Goal: Task Accomplishment & Management: Use online tool/utility

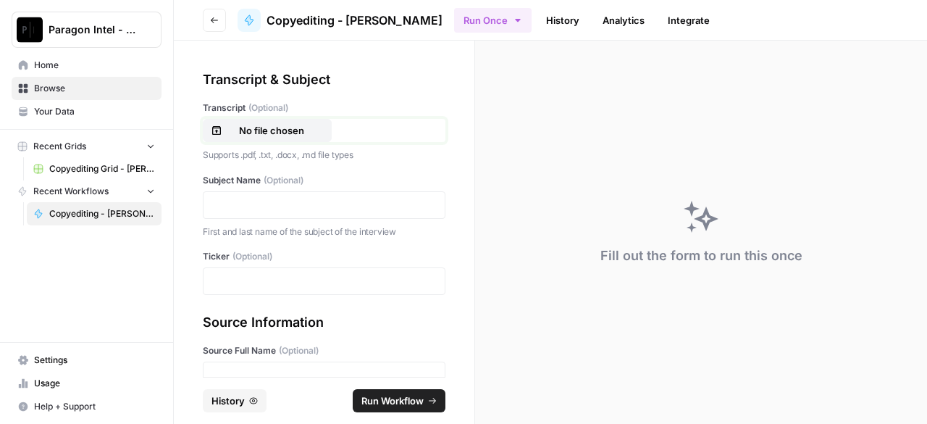
click at [283, 130] on p "No file chosen" at bounding box center [271, 130] width 93 height 14
click at [317, 204] on p at bounding box center [324, 205] width 224 height 14
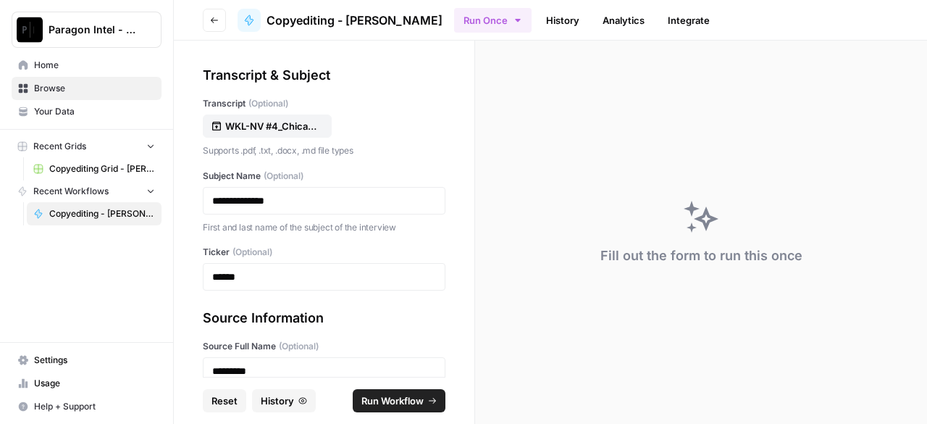
scroll to position [223, 0]
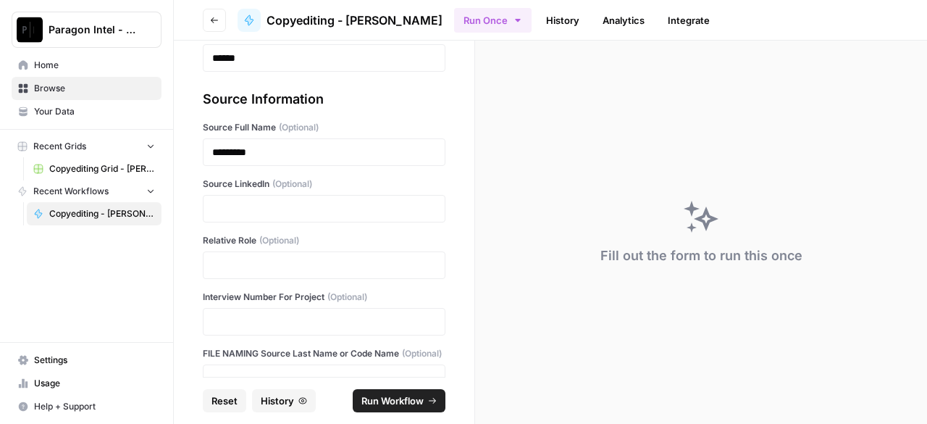
click at [255, 201] on div at bounding box center [324, 209] width 243 height 28
drag, startPoint x: 255, startPoint y: 201, endPoint x: 228, endPoint y: 209, distance: 28.2
click at [228, 209] on p at bounding box center [324, 208] width 224 height 14
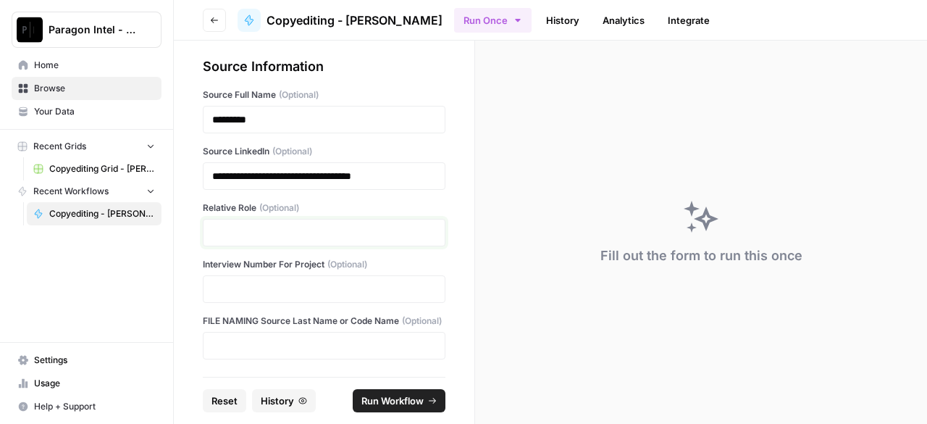
click at [267, 225] on p at bounding box center [324, 232] width 224 height 14
click at [329, 225] on p at bounding box center [324, 232] width 224 height 14
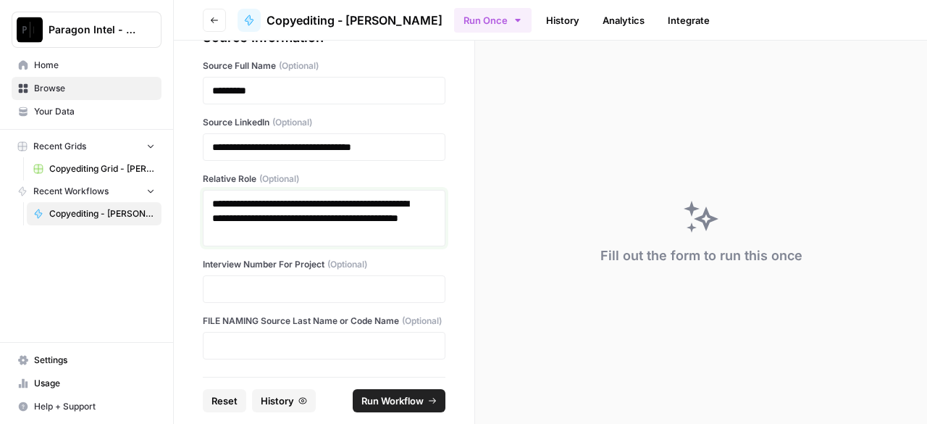
scroll to position [298, 0]
click at [253, 282] on p at bounding box center [324, 289] width 224 height 14
click at [254, 343] on p at bounding box center [324, 345] width 224 height 14
click at [391, 396] on span "Run Workflow" at bounding box center [393, 400] width 62 height 14
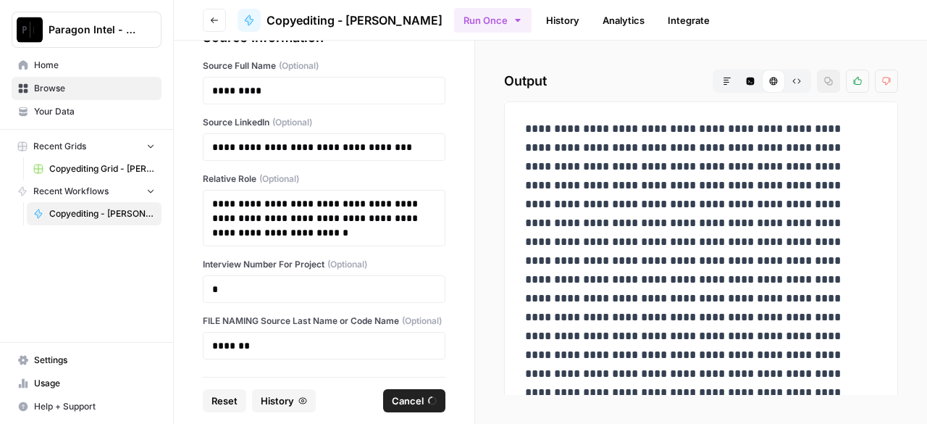
click at [49, 170] on link "Copyediting Grid - [PERSON_NAME]" at bounding box center [94, 168] width 135 height 23
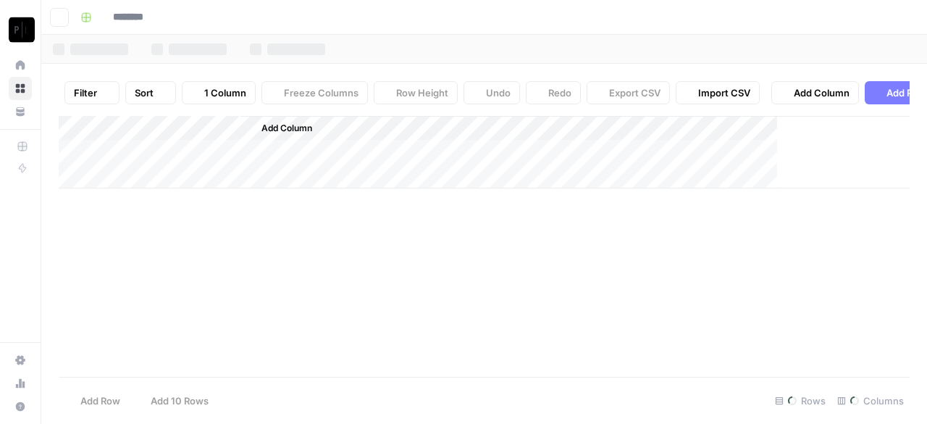
type input "**********"
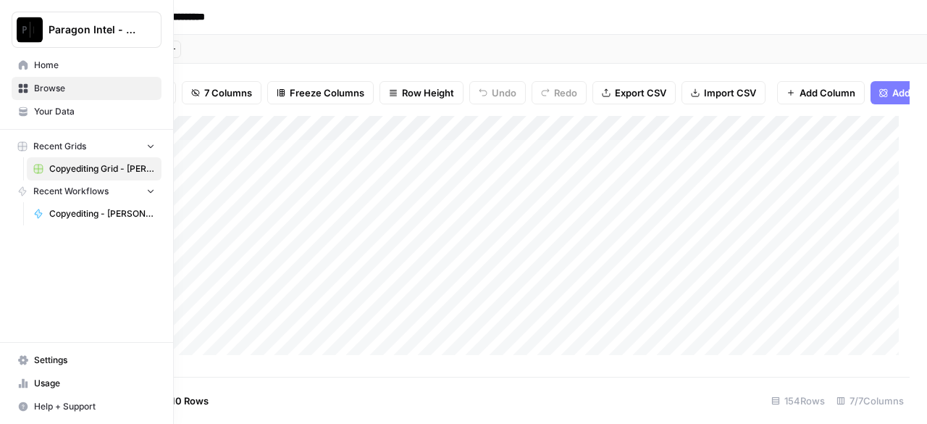
click at [49, 213] on span "Copyediting - [PERSON_NAME]" at bounding box center [102, 213] width 106 height 13
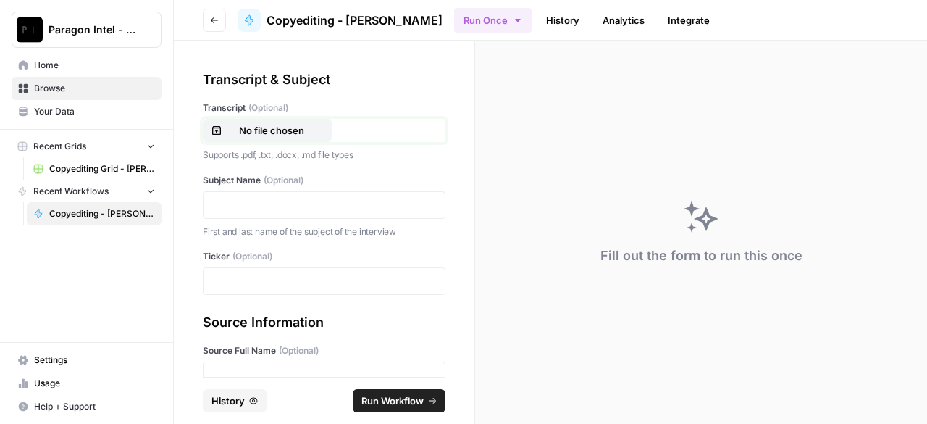
click at [298, 133] on p "No file chosen" at bounding box center [271, 130] width 93 height 14
click at [278, 205] on p at bounding box center [324, 205] width 224 height 14
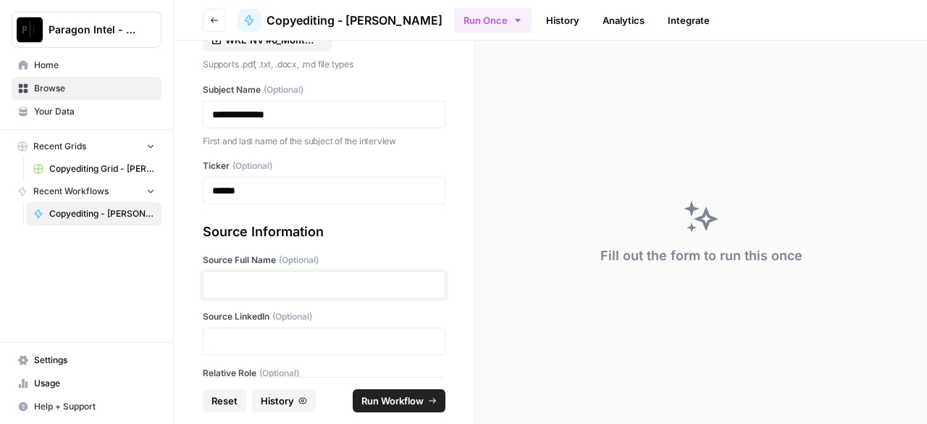
scroll to position [149, 0]
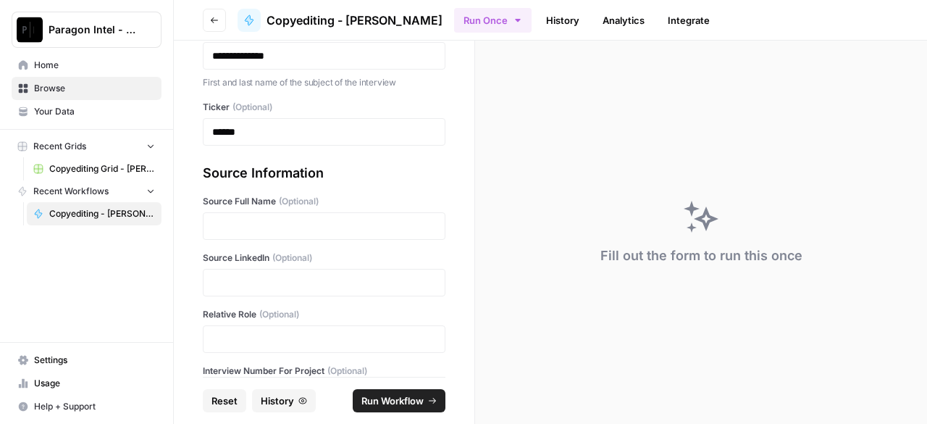
click at [254, 270] on div at bounding box center [324, 283] width 243 height 28
click at [255, 282] on p at bounding box center [324, 282] width 224 height 14
click at [246, 335] on p at bounding box center [324, 339] width 224 height 14
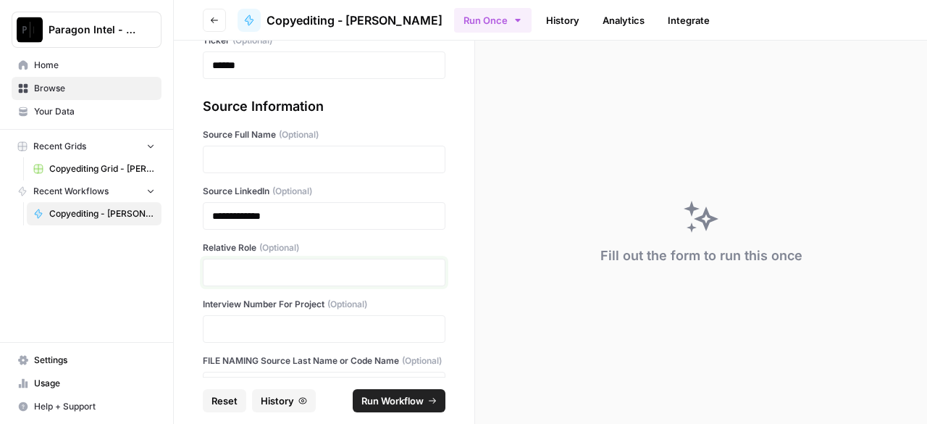
scroll to position [222, 0]
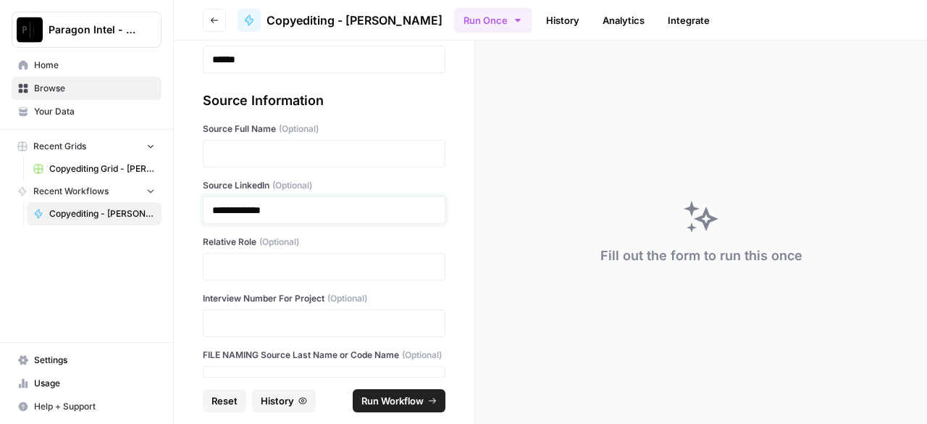
drag, startPoint x: 304, startPoint y: 216, endPoint x: 199, endPoint y: 220, distance: 105.2
click at [199, 220] on div "**********" at bounding box center [324, 209] width 301 height 336
click at [241, 149] on p at bounding box center [324, 153] width 224 height 14
click at [270, 204] on p at bounding box center [318, 210] width 213 height 14
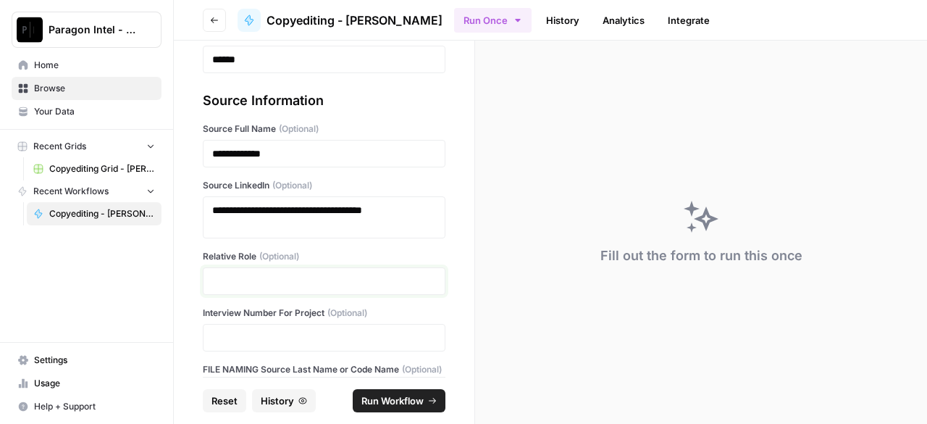
click at [302, 275] on p at bounding box center [324, 281] width 224 height 14
click at [374, 283] on p at bounding box center [324, 281] width 224 height 14
click at [327, 333] on p at bounding box center [324, 337] width 224 height 14
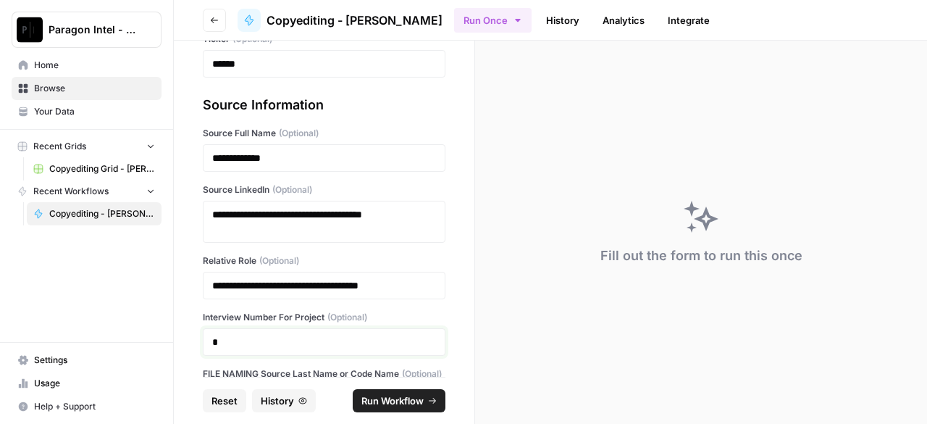
scroll to position [283, 0]
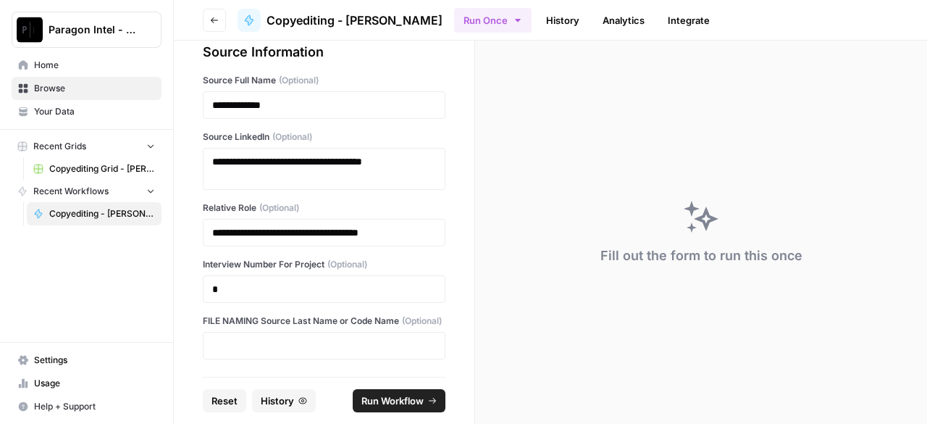
click at [287, 338] on div at bounding box center [324, 346] width 243 height 28
click at [287, 342] on p at bounding box center [324, 345] width 224 height 14
click at [387, 402] on span "Run Workflow" at bounding box center [393, 400] width 62 height 14
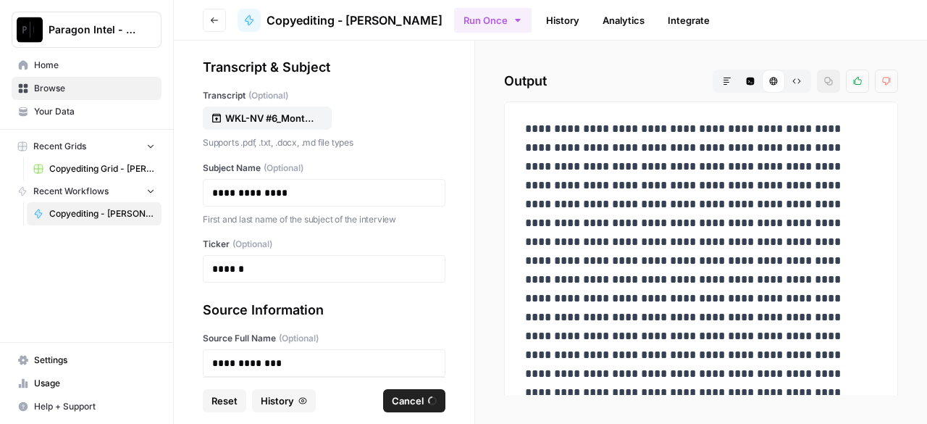
scroll to position [0, 0]
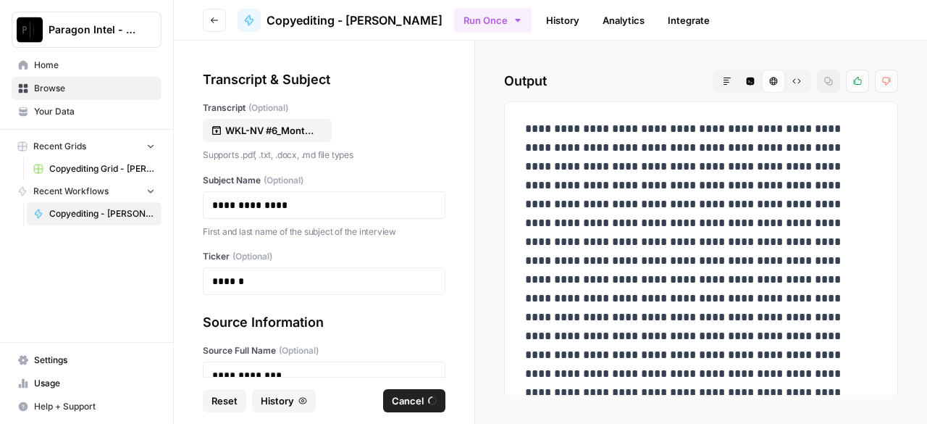
click at [92, 166] on span "Copyediting Grid - [PERSON_NAME]" at bounding box center [102, 168] width 106 height 13
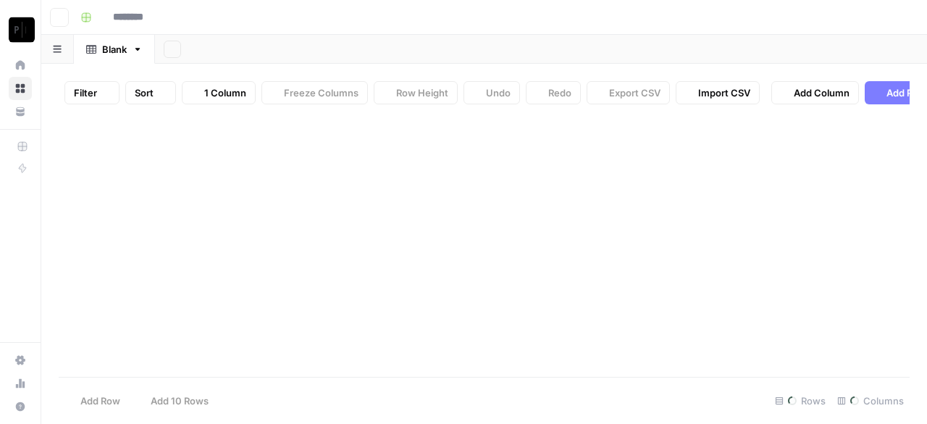
type input "**********"
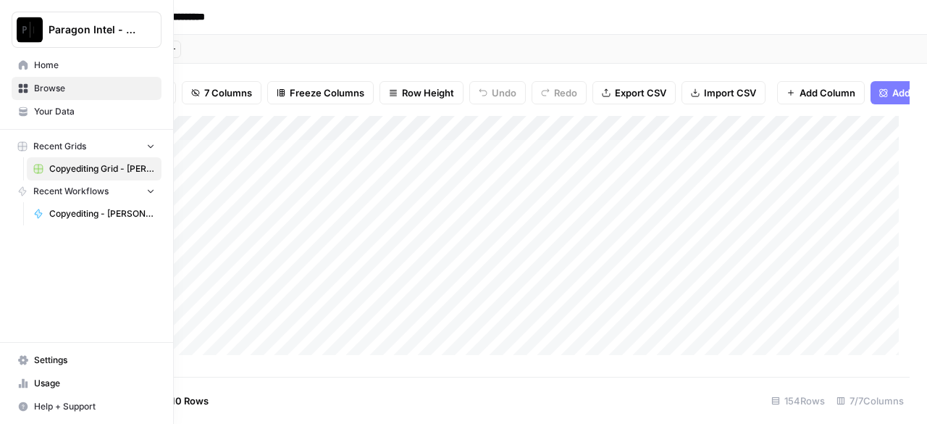
click at [66, 216] on span "Copyediting - [PERSON_NAME]" at bounding box center [102, 213] width 106 height 13
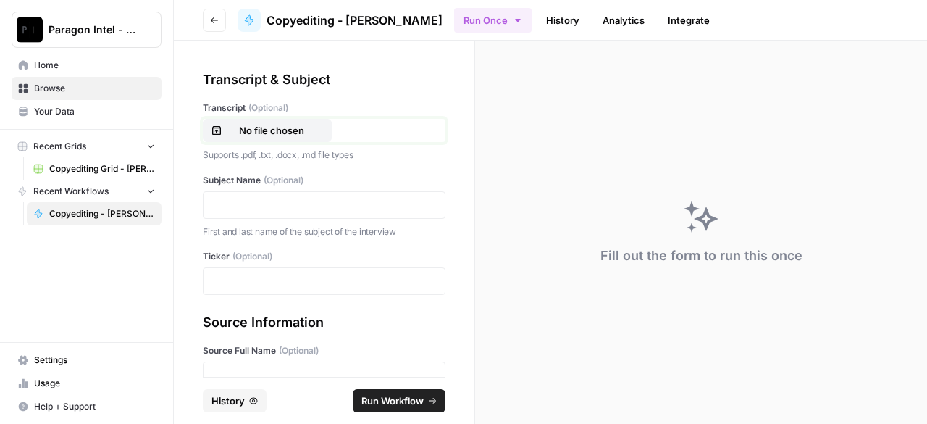
click at [233, 137] on p "No file chosen" at bounding box center [271, 130] width 93 height 14
click at [264, 205] on p at bounding box center [324, 205] width 224 height 14
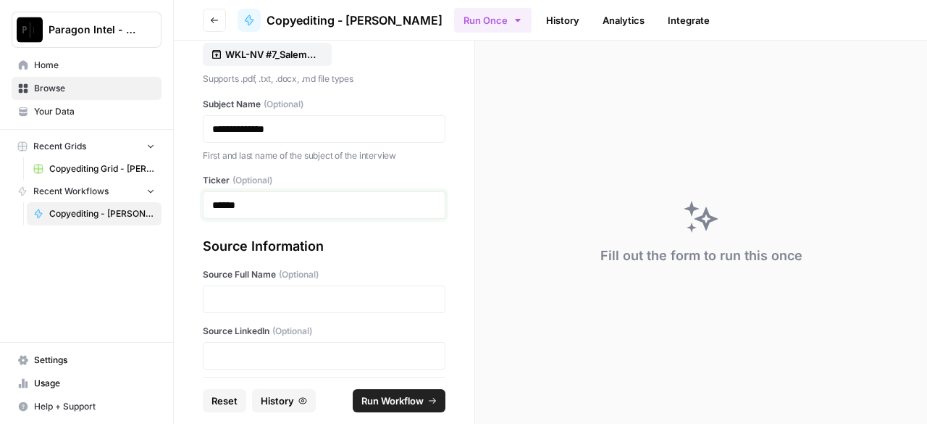
scroll to position [217, 0]
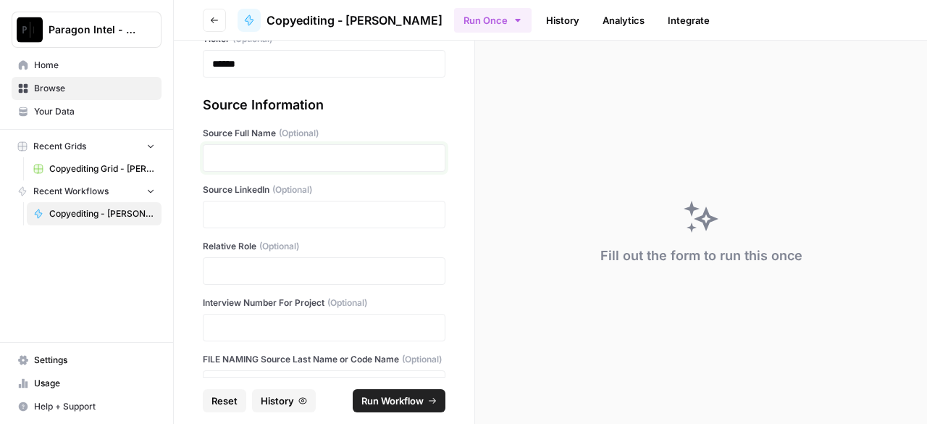
click at [250, 164] on p at bounding box center [324, 158] width 224 height 14
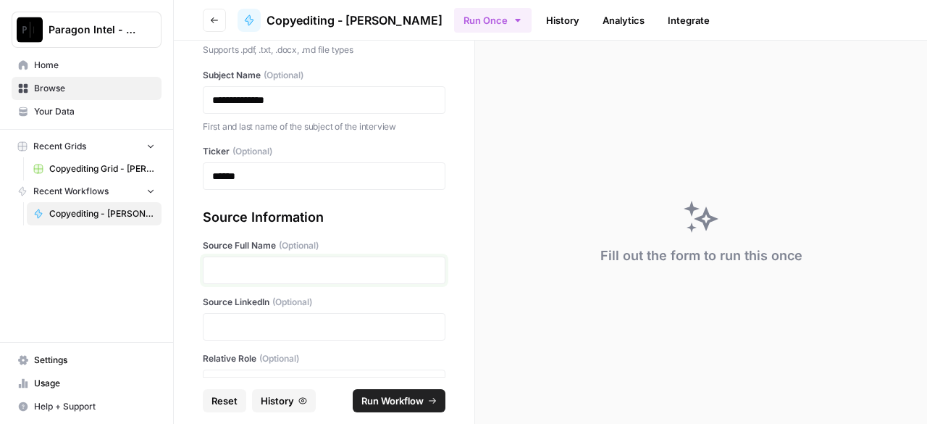
scroll to position [145, 0]
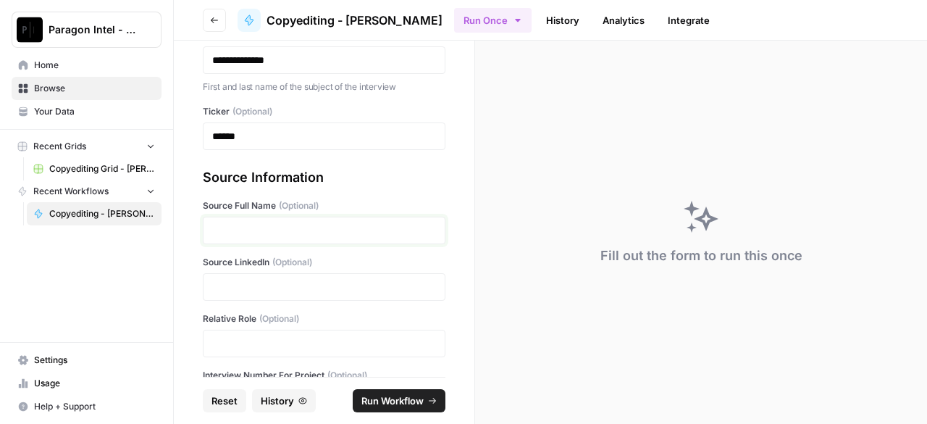
click at [260, 235] on p at bounding box center [324, 230] width 224 height 14
click at [255, 291] on p at bounding box center [324, 287] width 224 height 14
click at [272, 286] on p at bounding box center [324, 287] width 224 height 14
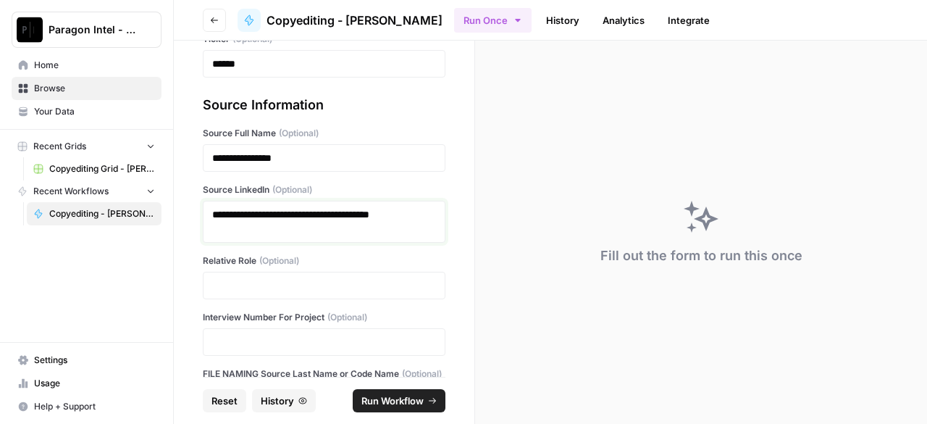
scroll to position [283, 0]
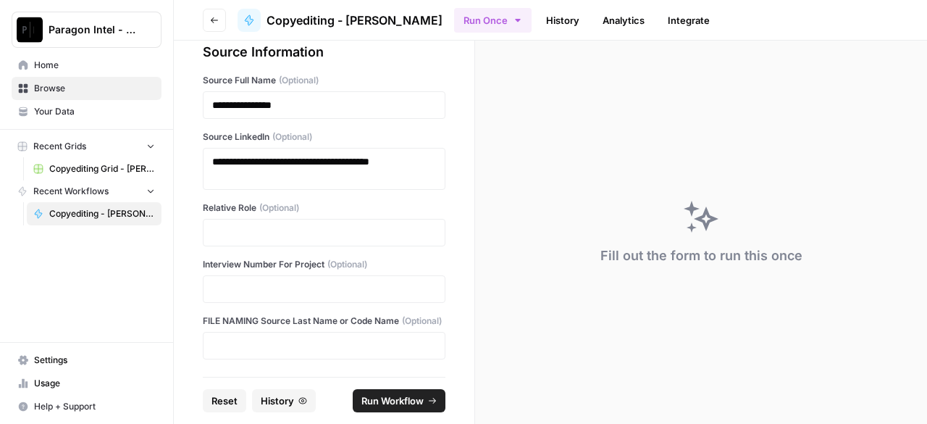
click at [303, 228] on div at bounding box center [324, 233] width 243 height 28
click at [304, 225] on p at bounding box center [324, 232] width 224 height 14
click at [316, 225] on p at bounding box center [324, 232] width 224 height 14
click at [256, 282] on p at bounding box center [324, 289] width 224 height 14
click at [291, 346] on p at bounding box center [324, 345] width 224 height 14
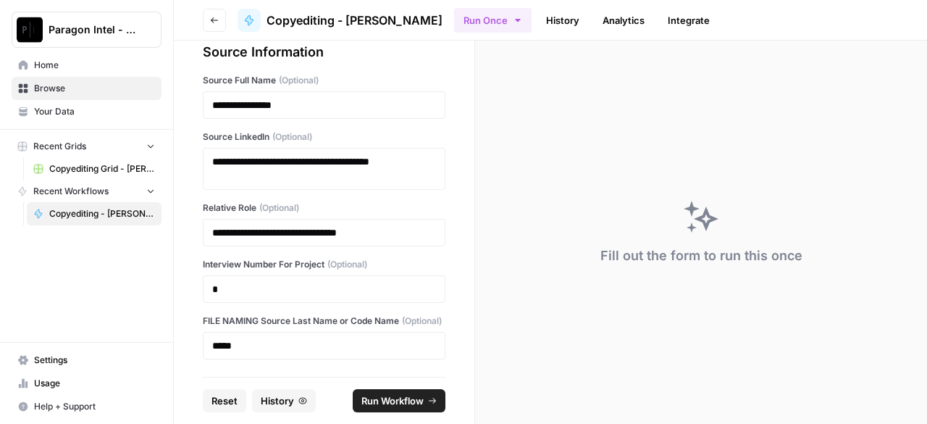
click at [396, 400] on span "Run Workflow" at bounding box center [393, 400] width 62 height 14
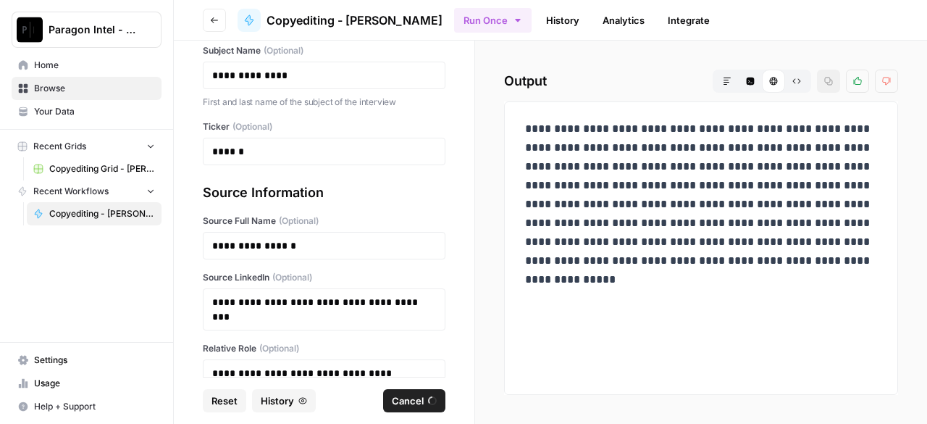
scroll to position [0, 0]
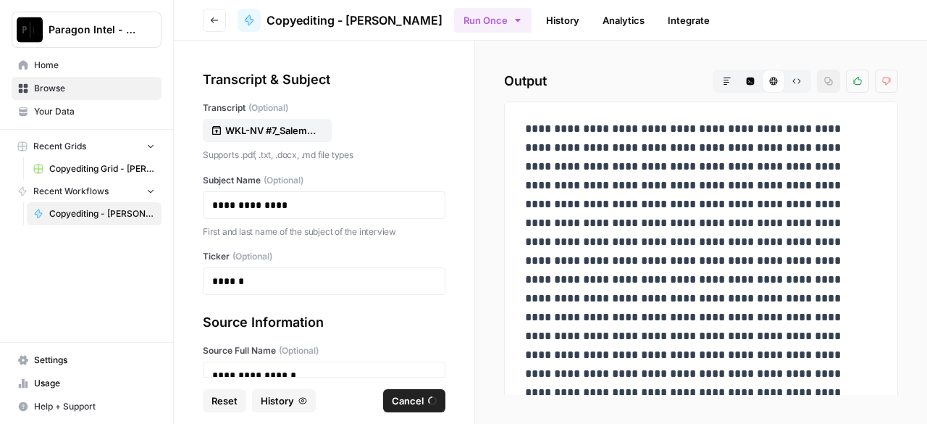
click at [85, 170] on span "Copyediting Grid - [PERSON_NAME]" at bounding box center [102, 168] width 106 height 13
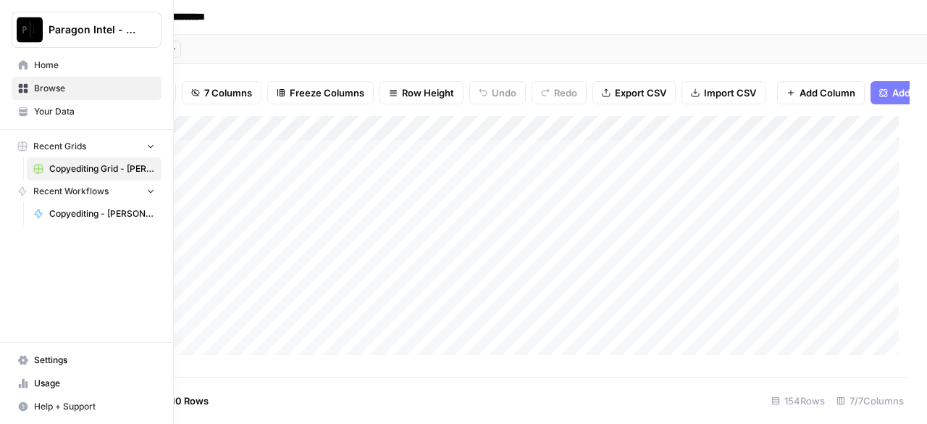
click at [56, 217] on span "Copyediting - [PERSON_NAME]" at bounding box center [102, 213] width 106 height 13
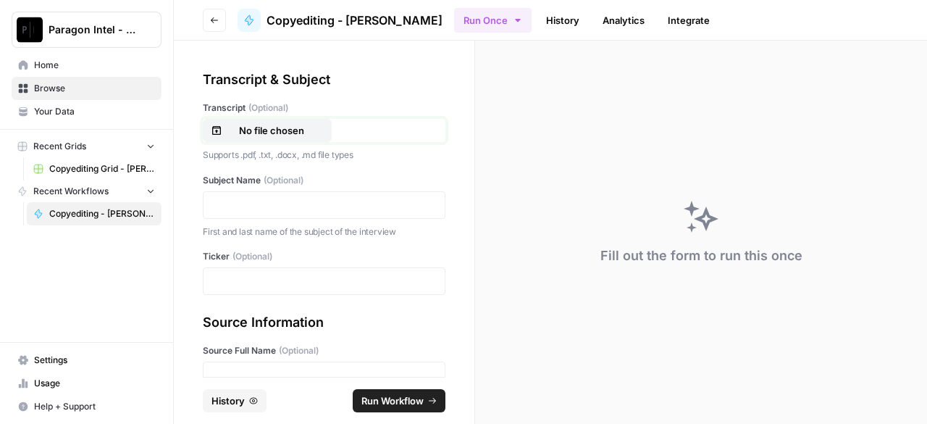
click at [267, 131] on p "No file chosen" at bounding box center [271, 130] width 93 height 14
click at [291, 203] on p at bounding box center [324, 205] width 224 height 14
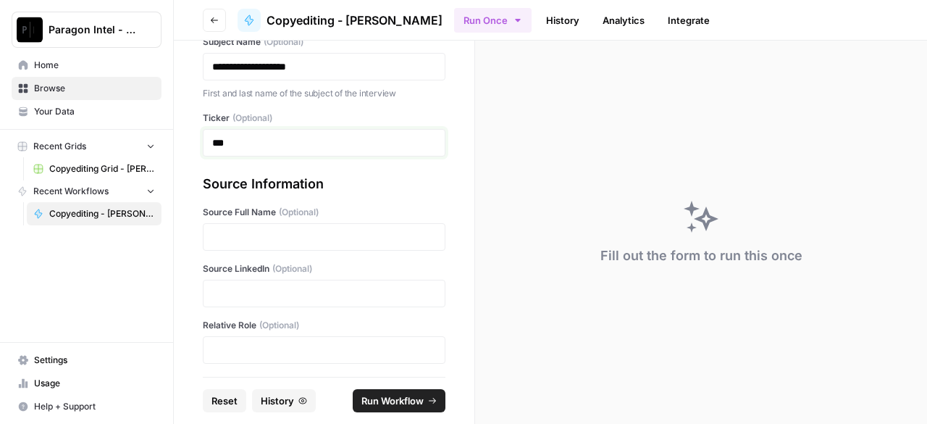
scroll to position [217, 0]
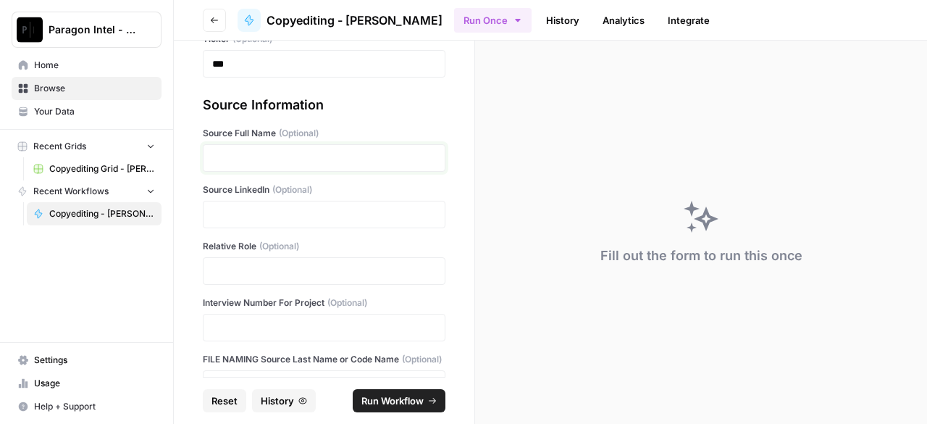
click at [293, 163] on p at bounding box center [324, 158] width 224 height 14
click at [268, 159] on p at bounding box center [324, 158] width 224 height 14
click at [247, 224] on div at bounding box center [324, 215] width 243 height 28
click at [248, 223] on div at bounding box center [324, 215] width 243 height 28
drag, startPoint x: 248, startPoint y: 223, endPoint x: 235, endPoint y: 220, distance: 12.8
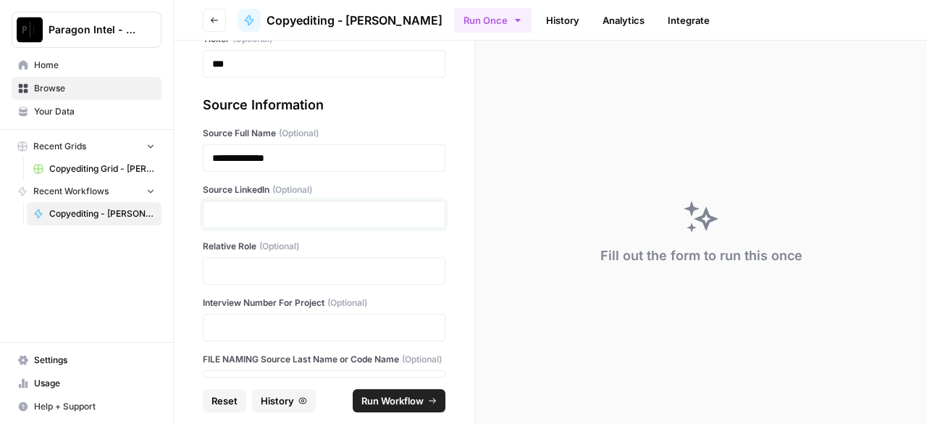
click at [235, 220] on p at bounding box center [324, 214] width 224 height 14
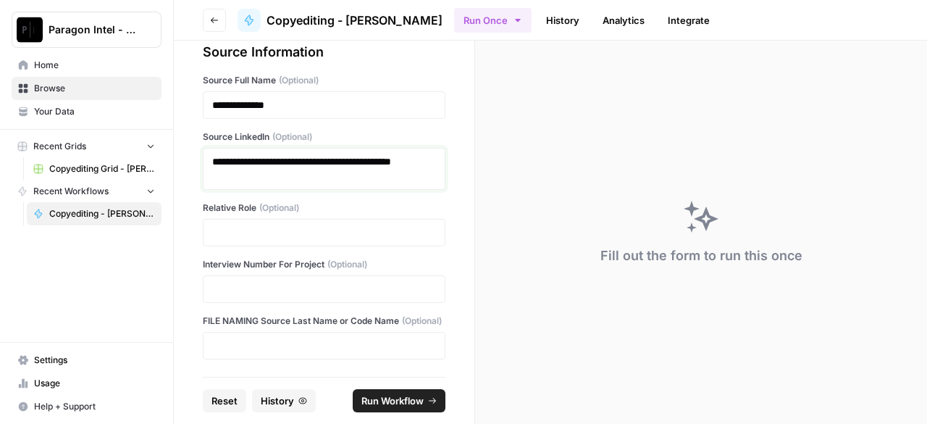
scroll to position [283, 0]
click at [296, 225] on p at bounding box center [324, 232] width 224 height 14
click at [330, 225] on p at bounding box center [324, 232] width 224 height 14
click at [299, 282] on p at bounding box center [324, 289] width 224 height 14
click at [276, 346] on p at bounding box center [324, 345] width 224 height 14
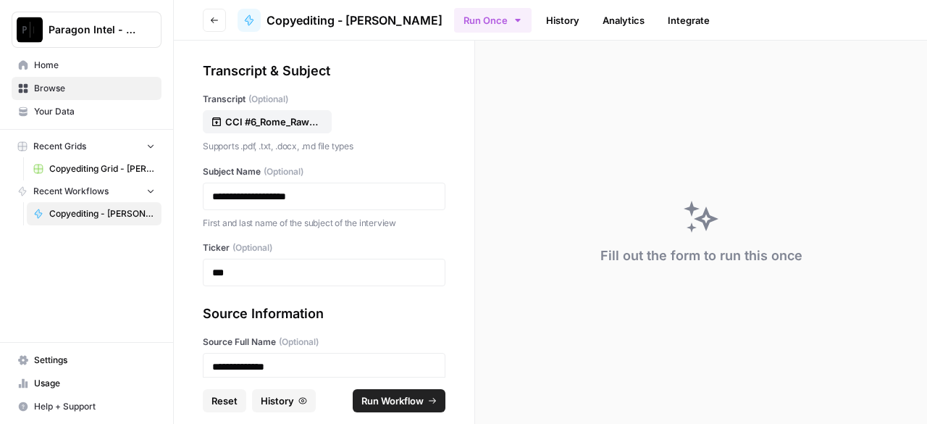
scroll to position [0, 0]
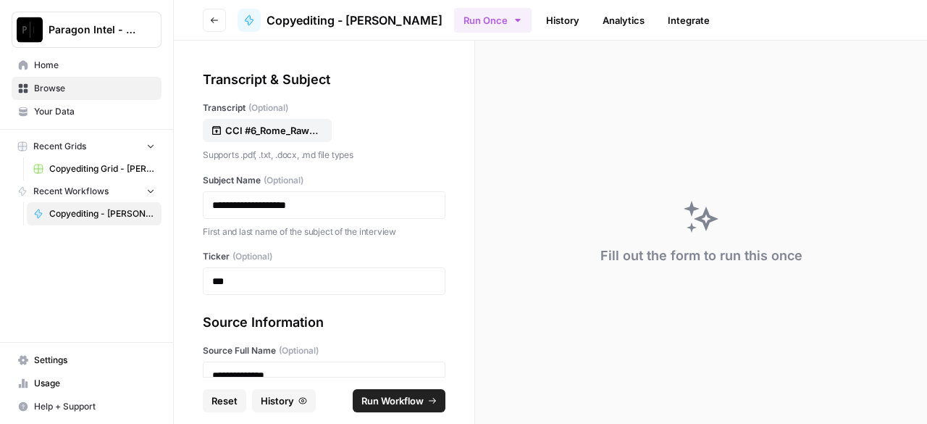
click at [382, 404] on span "Run Workflow" at bounding box center [393, 400] width 62 height 14
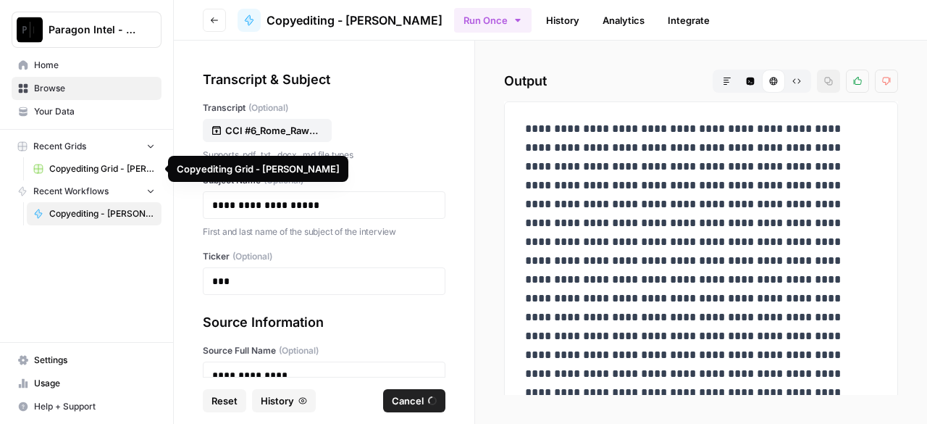
click at [90, 164] on span "Copyediting Grid - [PERSON_NAME]" at bounding box center [102, 168] width 106 height 13
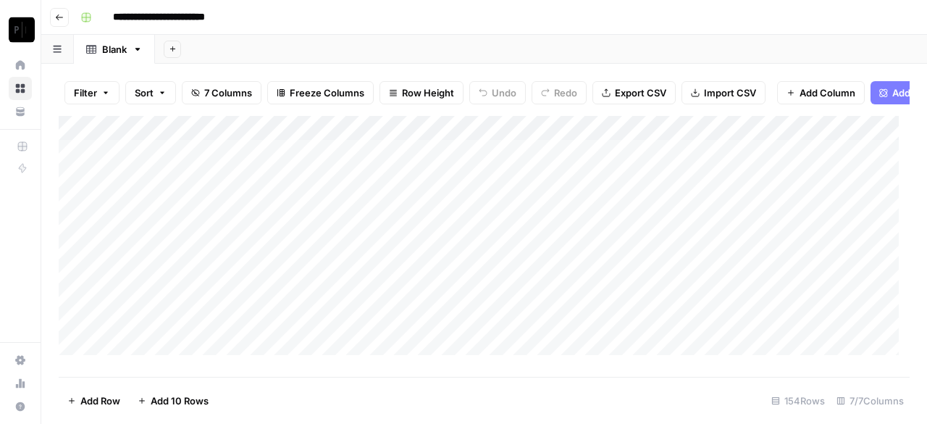
scroll to position [3603, 0]
